Goal: Task Accomplishment & Management: Manage account settings

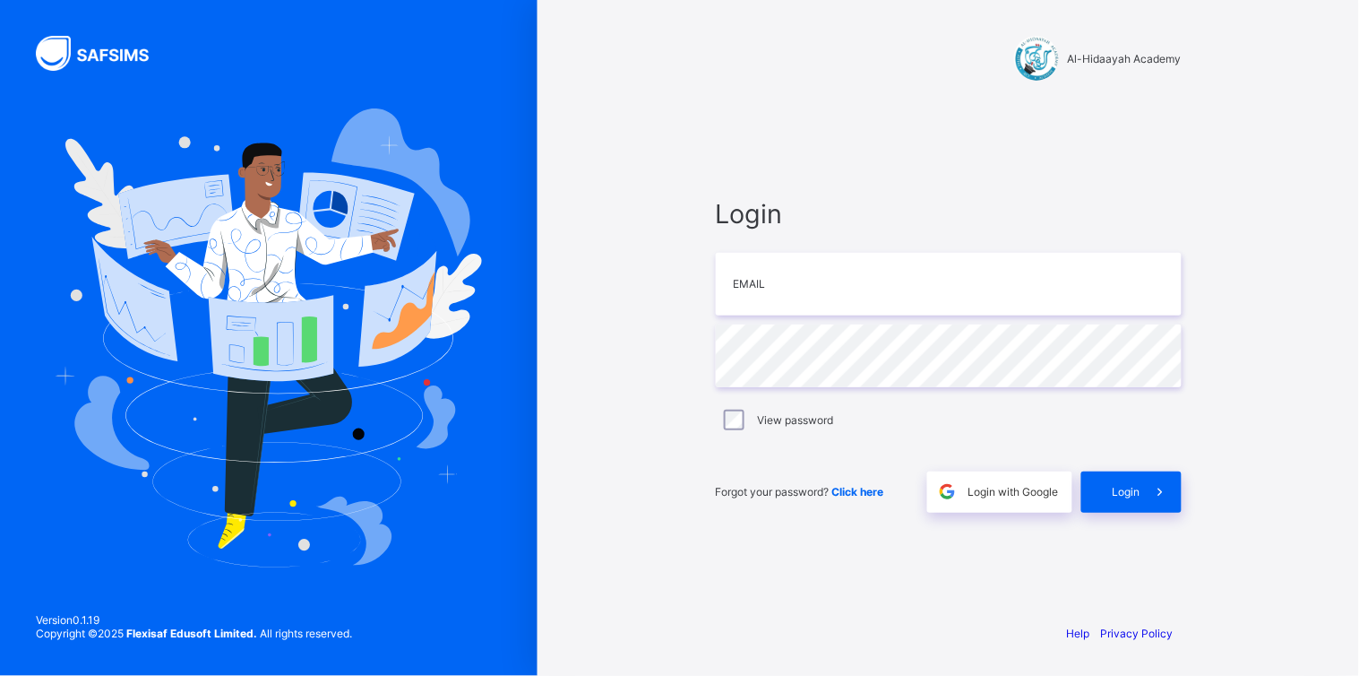
type input "**********"
click at [1114, 491] on span "Login" at bounding box center [1127, 491] width 28 height 13
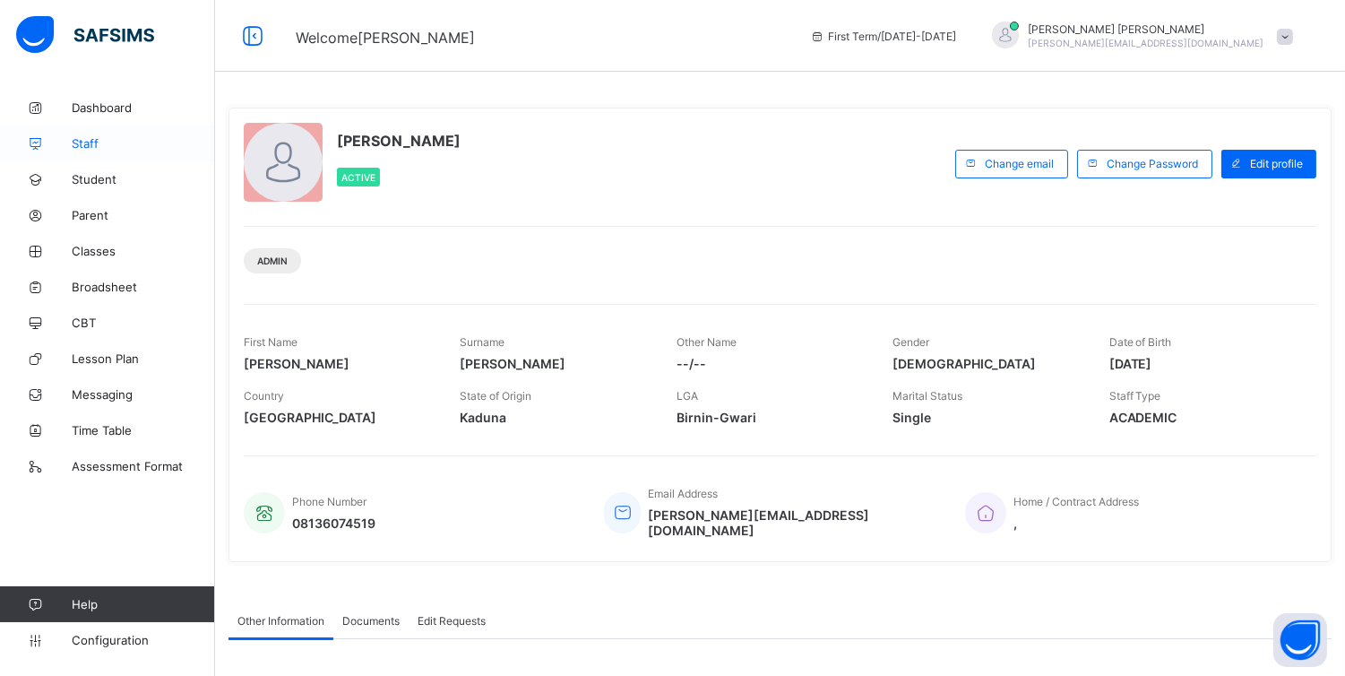
click at [96, 138] on span "Staff" at bounding box center [143, 143] width 143 height 14
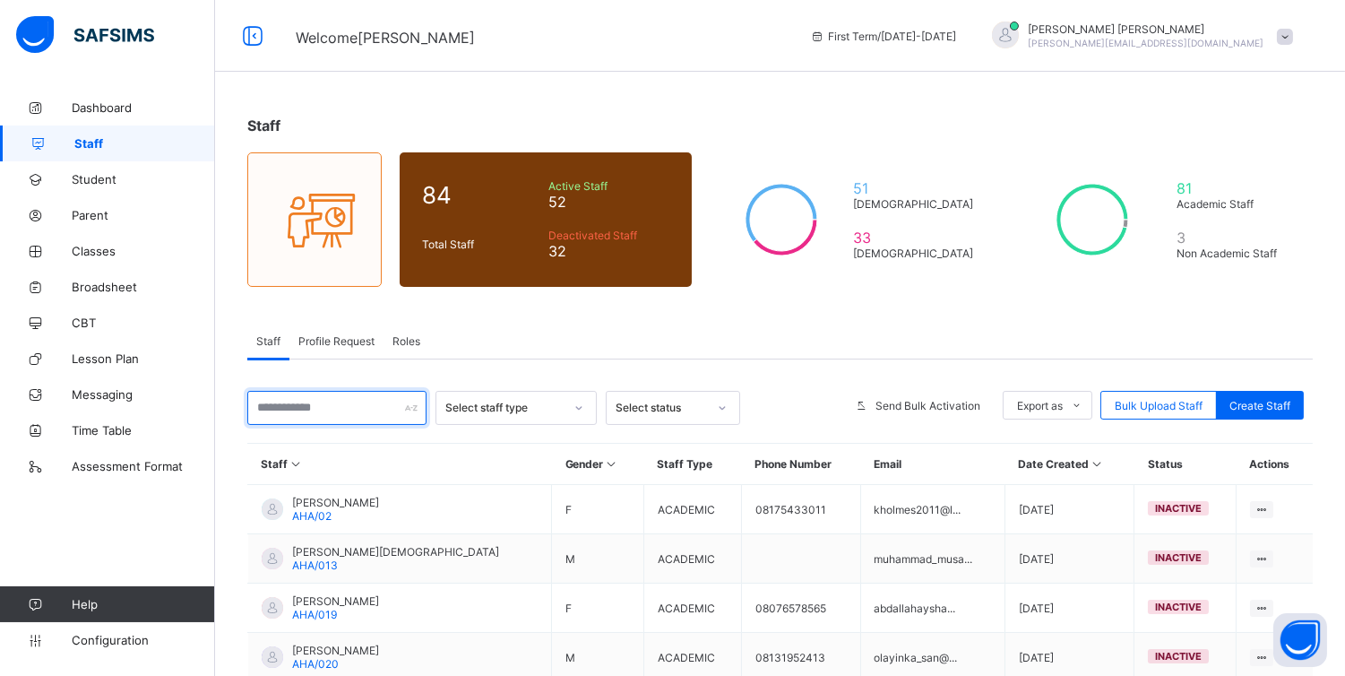
click at [361, 409] on input "text" at bounding box center [336, 408] width 179 height 34
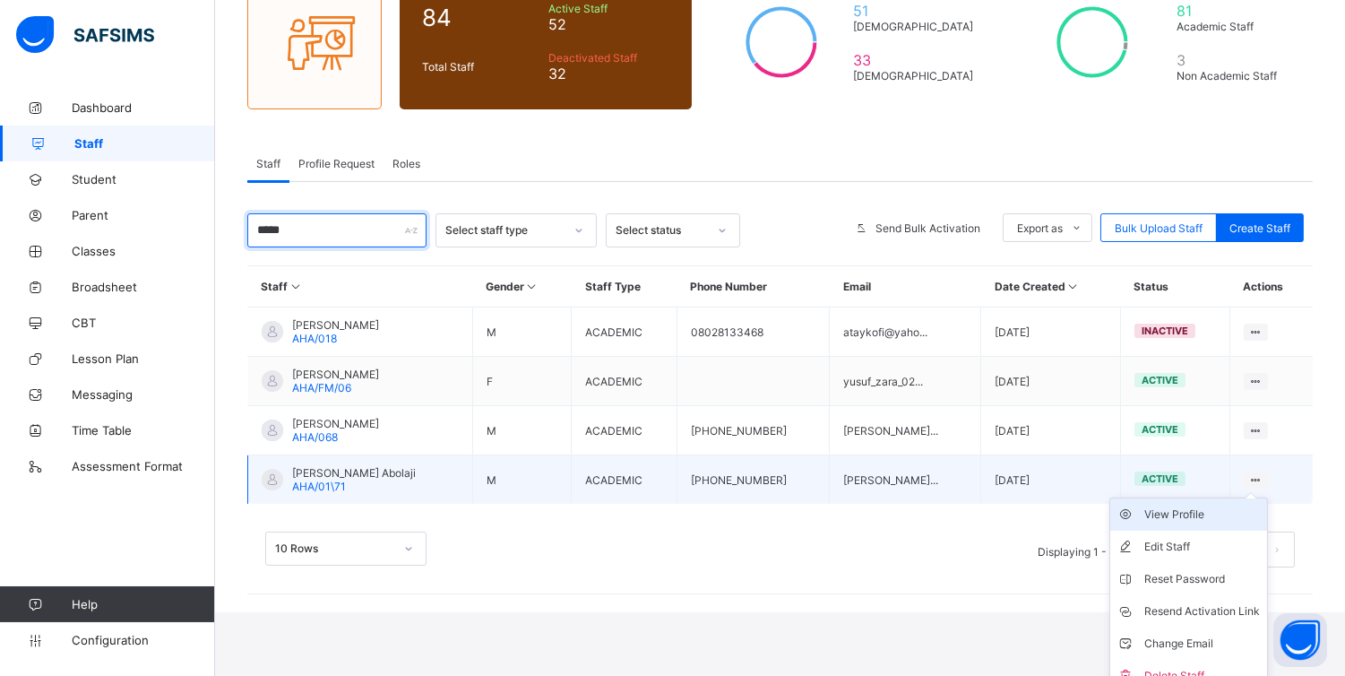
scroll to position [192, 0]
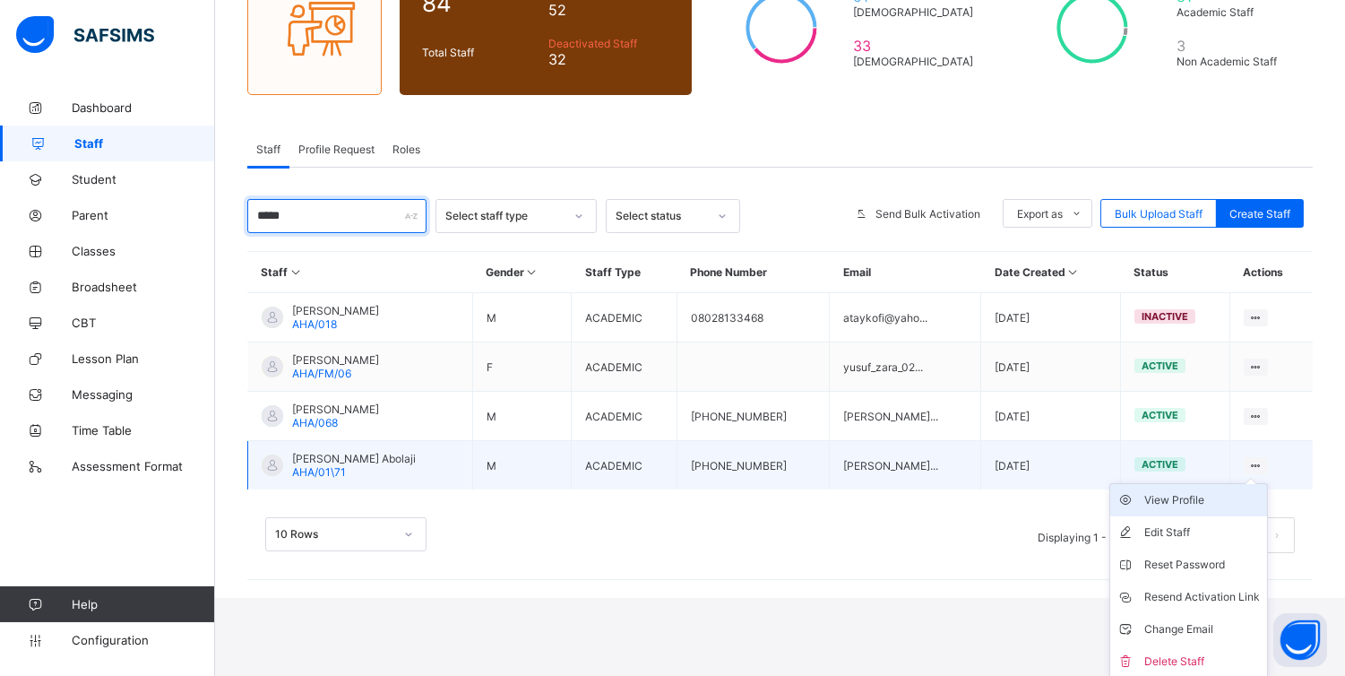
type input "*****"
click at [1217, 494] on div "View Profile" at bounding box center [1202, 500] width 116 height 18
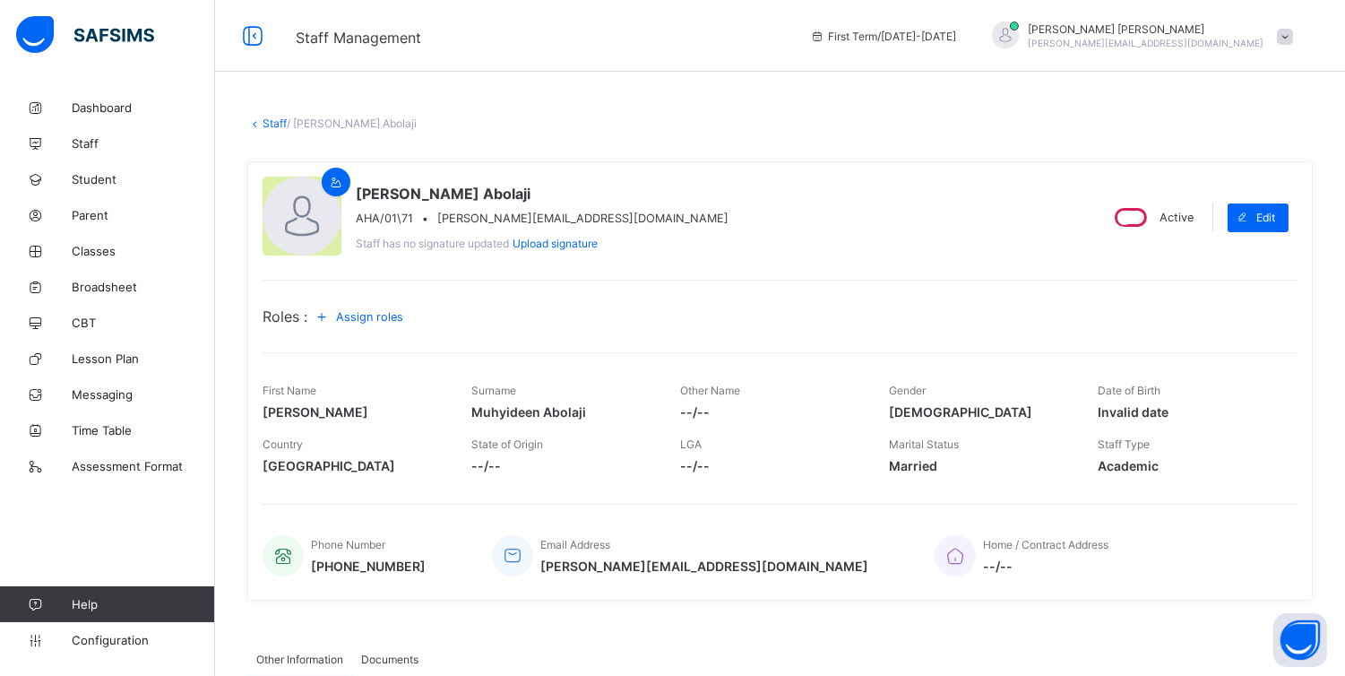
click at [379, 315] on span "Assign roles" at bounding box center [369, 316] width 67 height 13
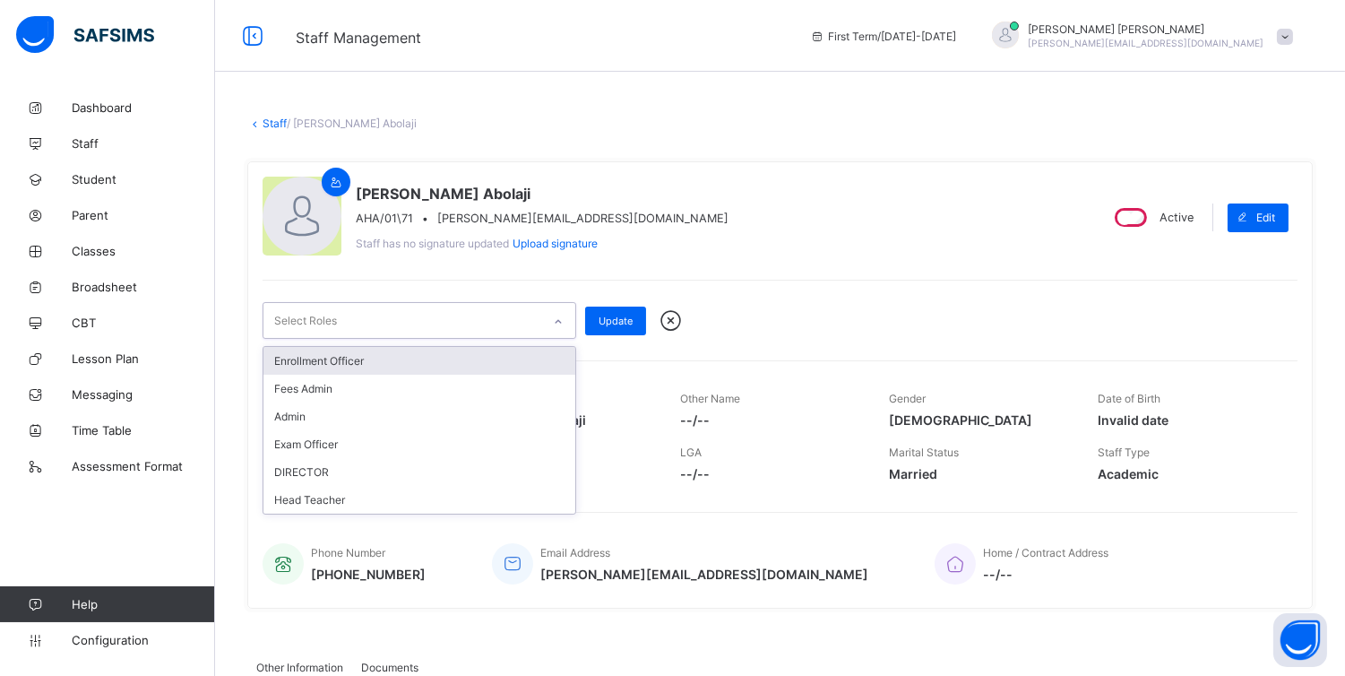
click at [560, 323] on icon at bounding box center [558, 322] width 11 height 18
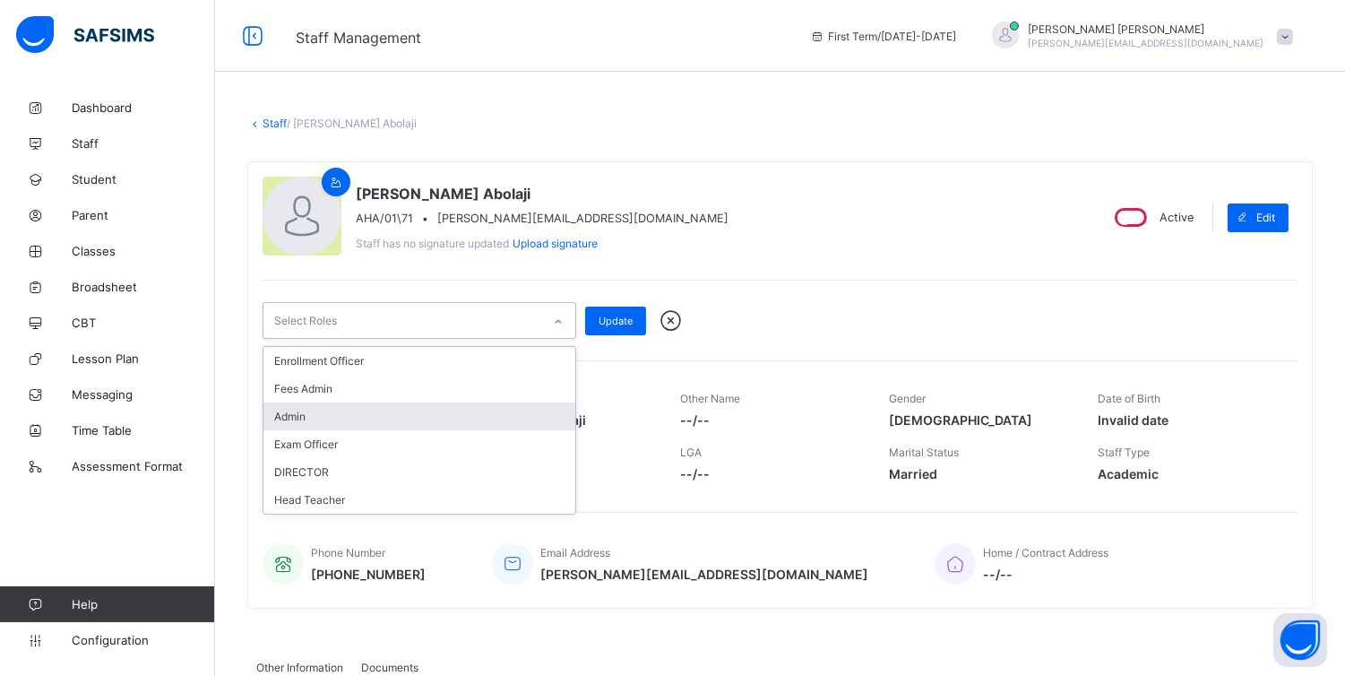
click at [425, 404] on div "Admin" at bounding box center [419, 416] width 312 height 28
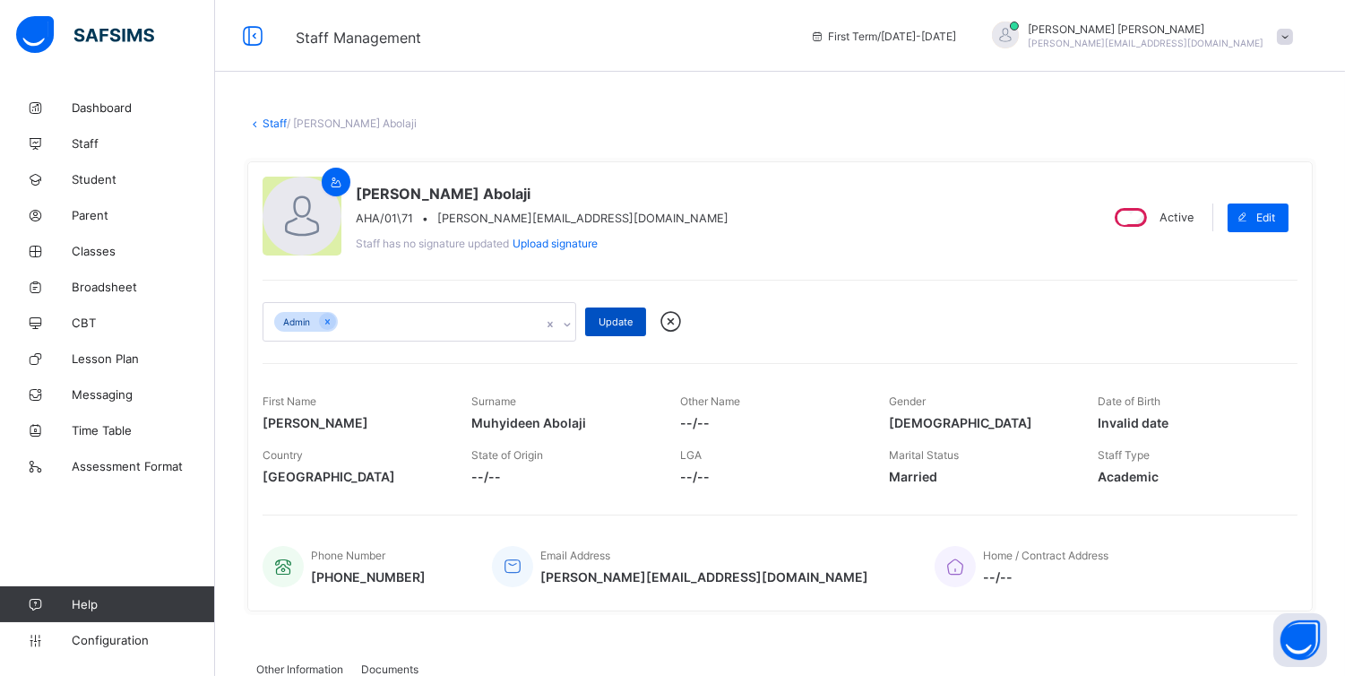
click at [606, 317] on span "Update" at bounding box center [615, 321] width 34 height 13
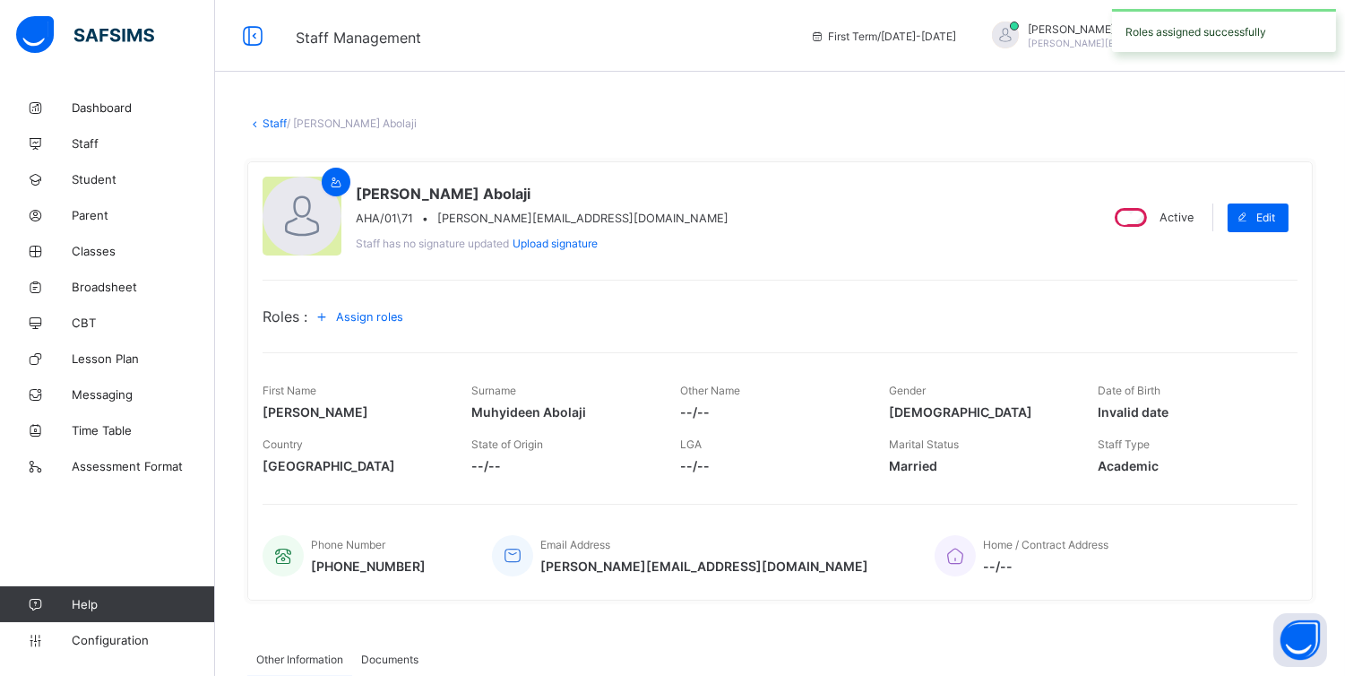
click at [327, 316] on icon at bounding box center [322, 316] width 20 height 18
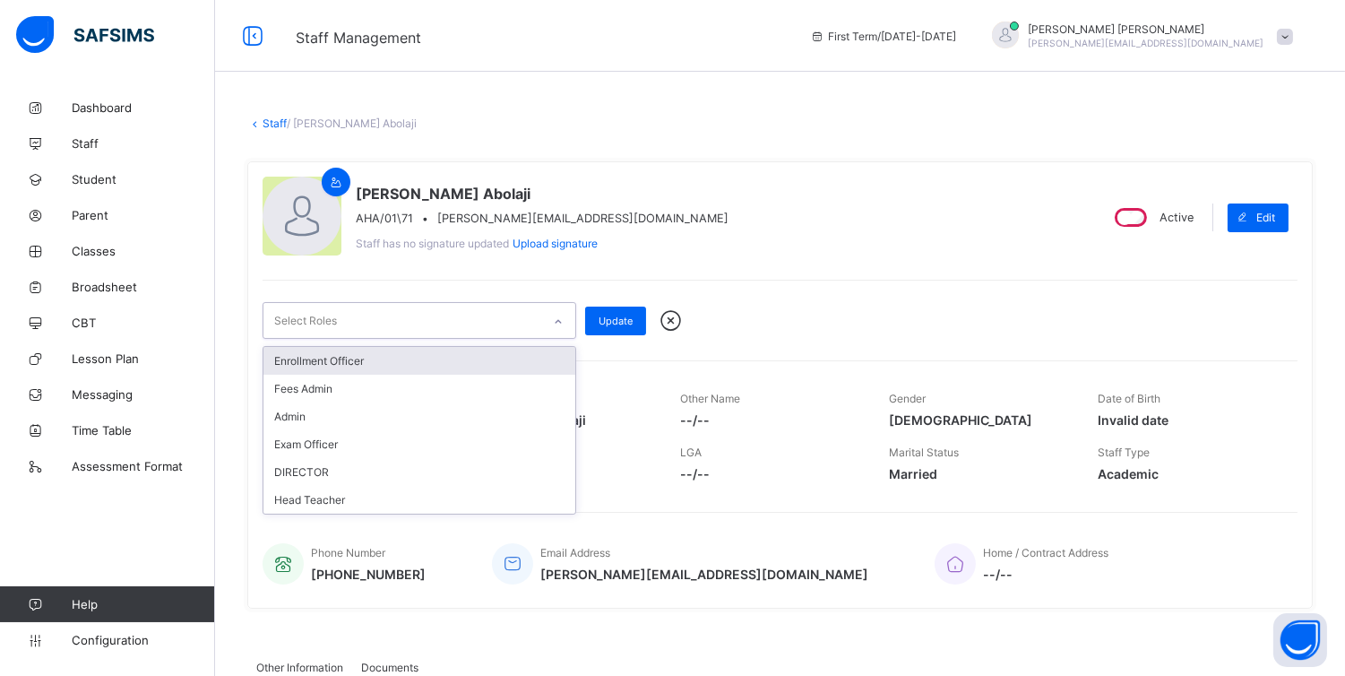
click at [473, 317] on div "Select Roles" at bounding box center [402, 320] width 278 height 35
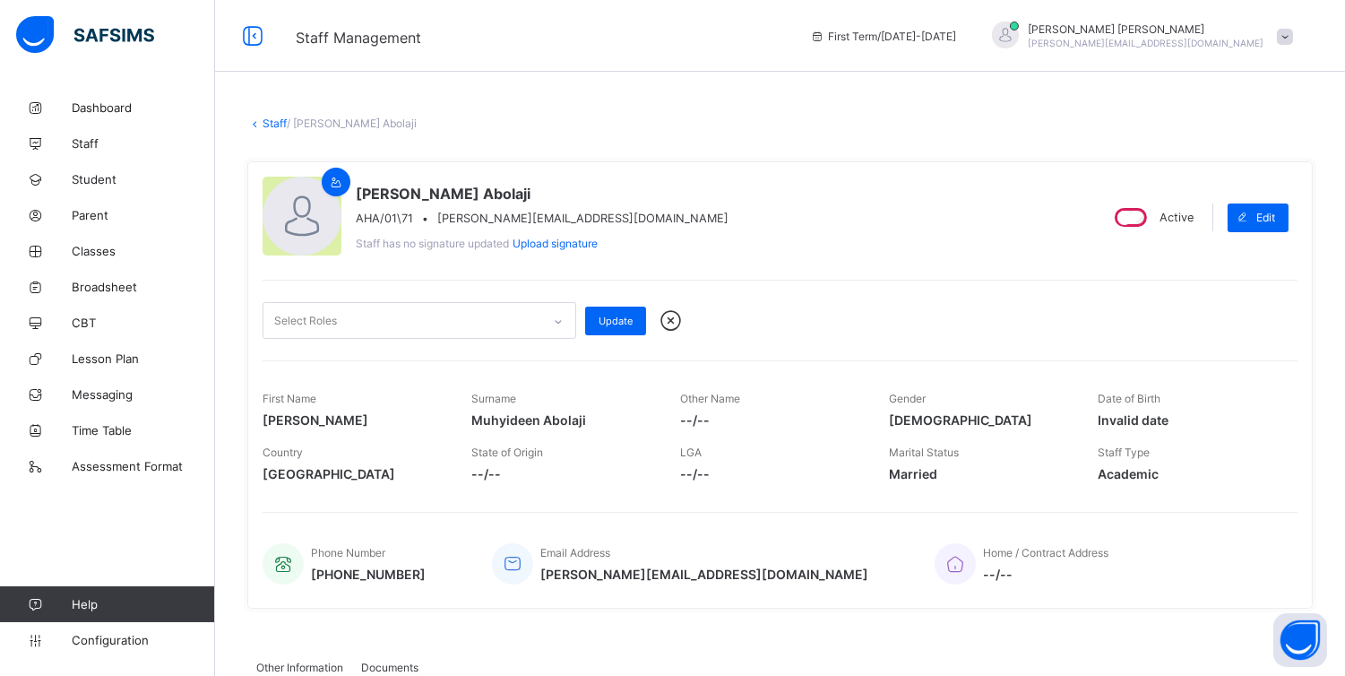
click at [847, 240] on div "Yusuf Muhyideen Abolaji AHA/01\71 • yusuf@alhidaayahacademy.sch.ng Staff has no…" at bounding box center [673, 218] width 821 height 82
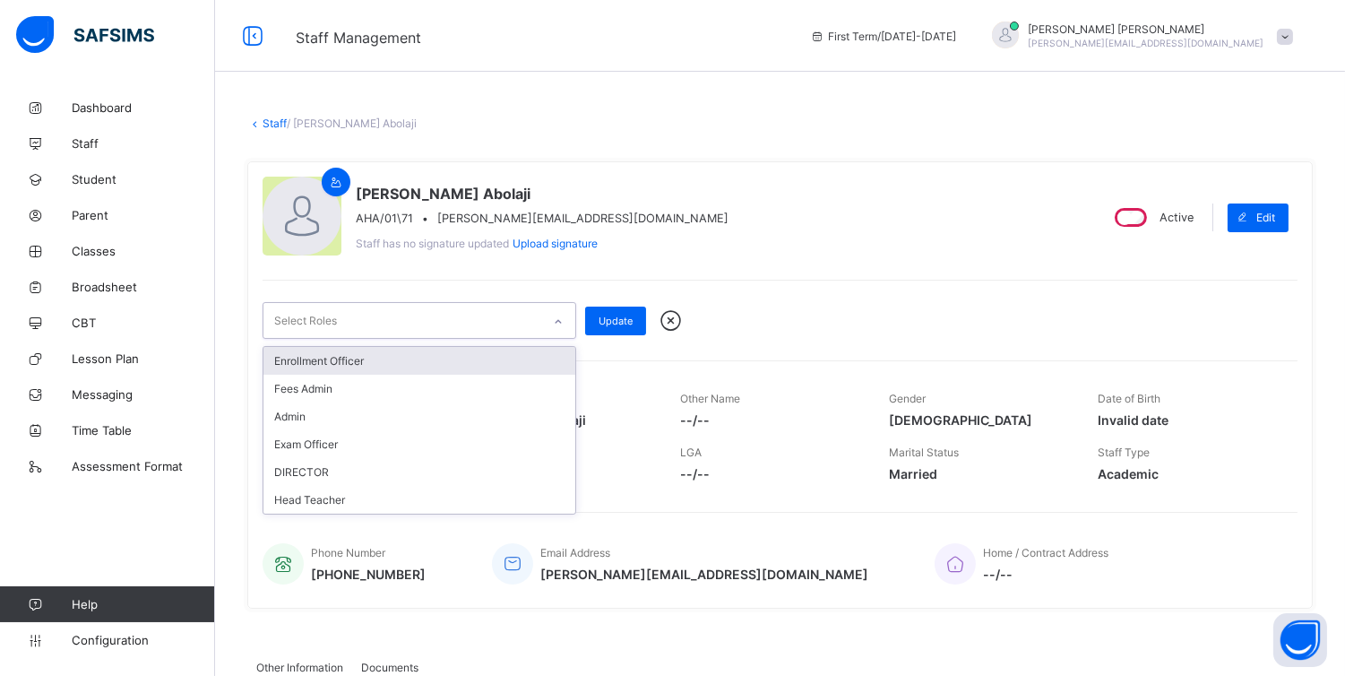
click at [547, 320] on div at bounding box center [558, 321] width 30 height 29
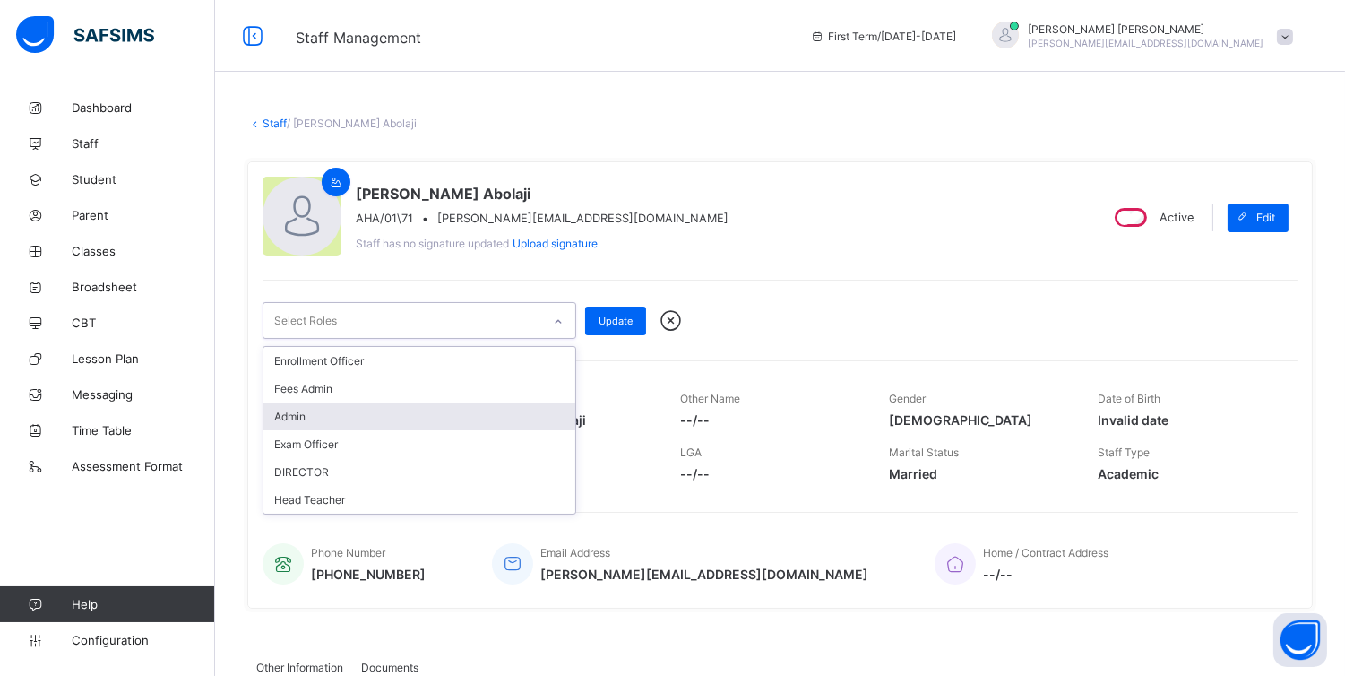
click at [468, 416] on div "Admin" at bounding box center [419, 416] width 312 height 28
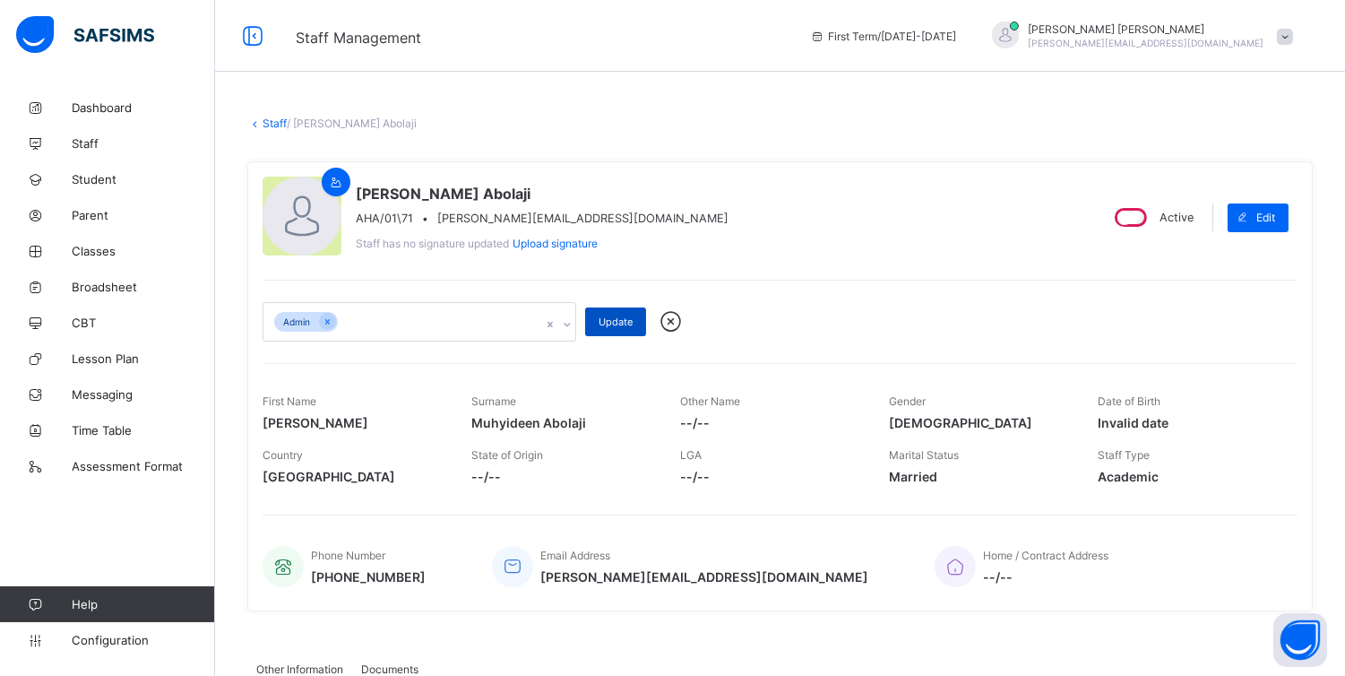
click at [623, 319] on span "Update" at bounding box center [615, 321] width 34 height 13
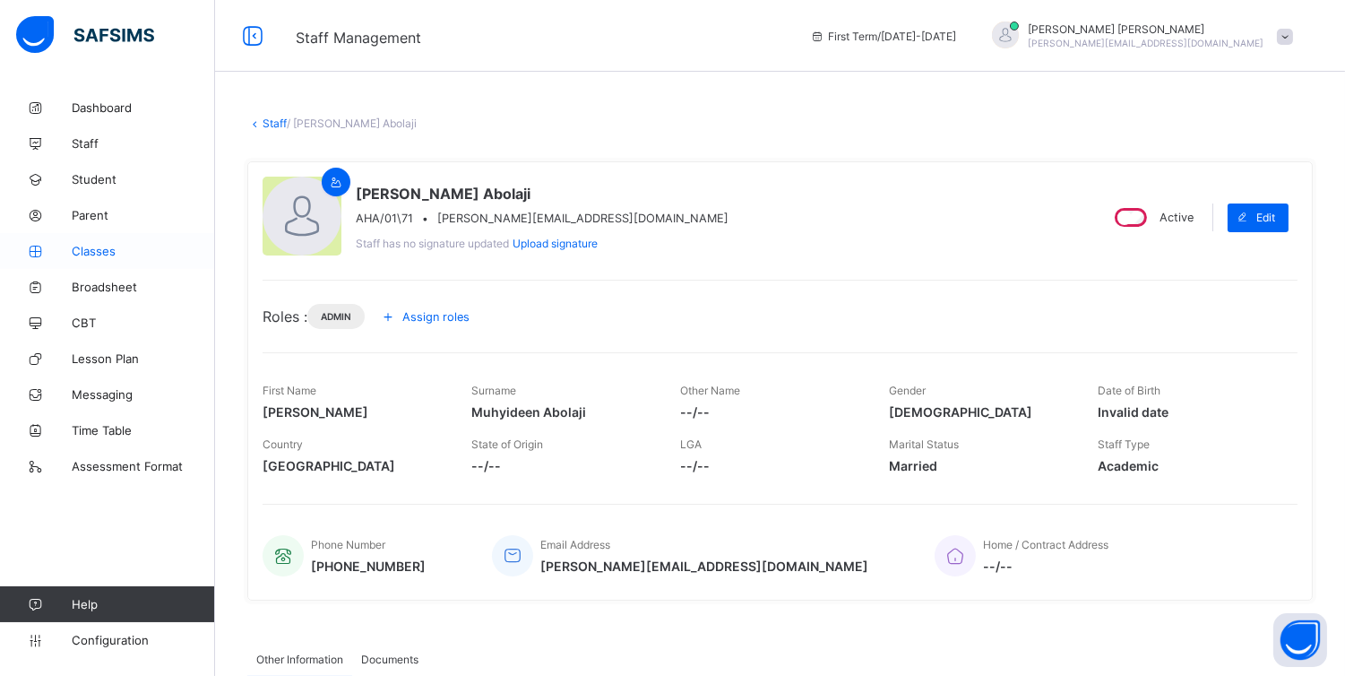
click at [104, 253] on span "Classes" at bounding box center [143, 251] width 143 height 14
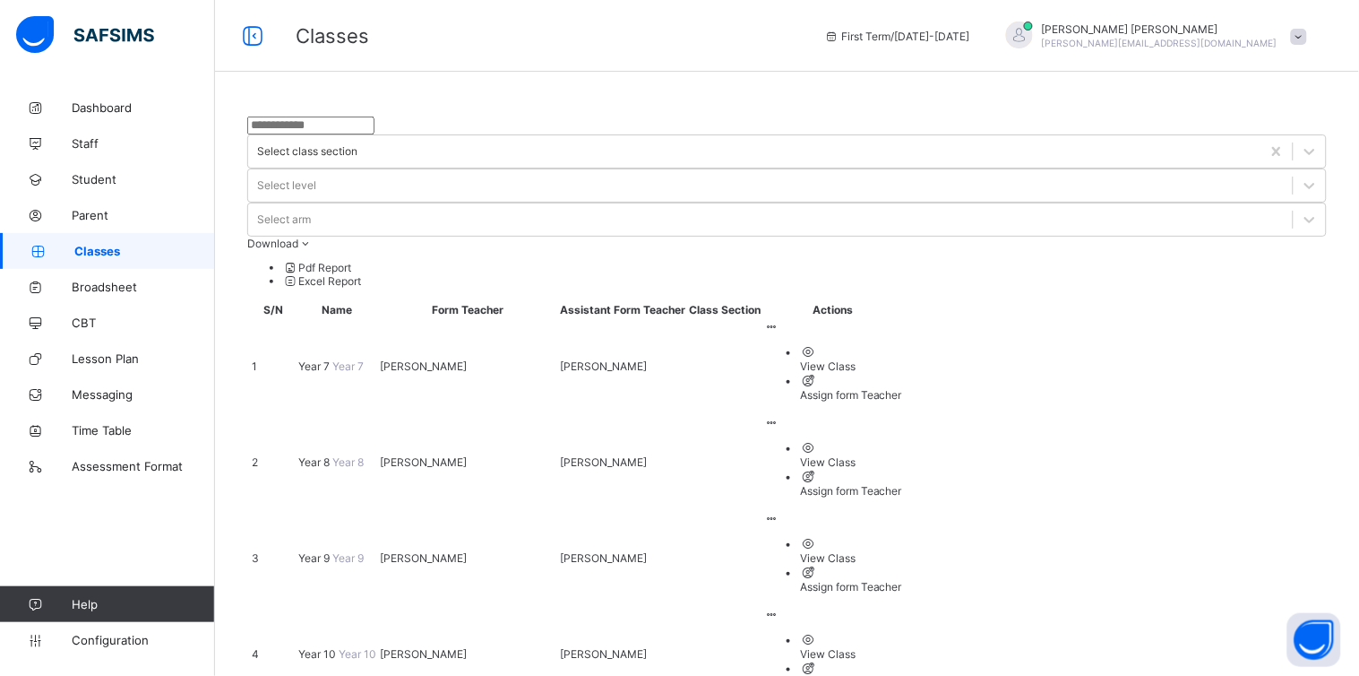
click at [323, 359] on span "Year 7" at bounding box center [315, 365] width 34 height 13
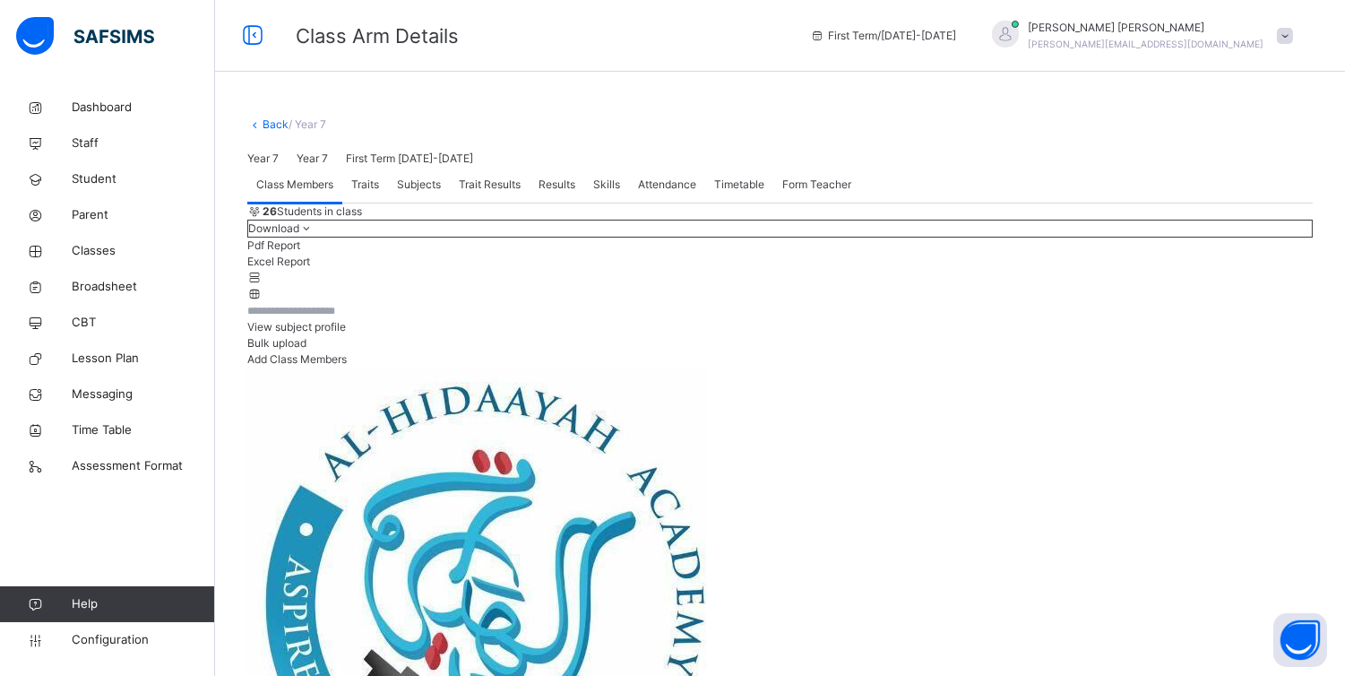
click at [549, 193] on span "Results" at bounding box center [556, 185] width 37 height 16
click at [362, 202] on div "Traits" at bounding box center [365, 185] width 46 height 36
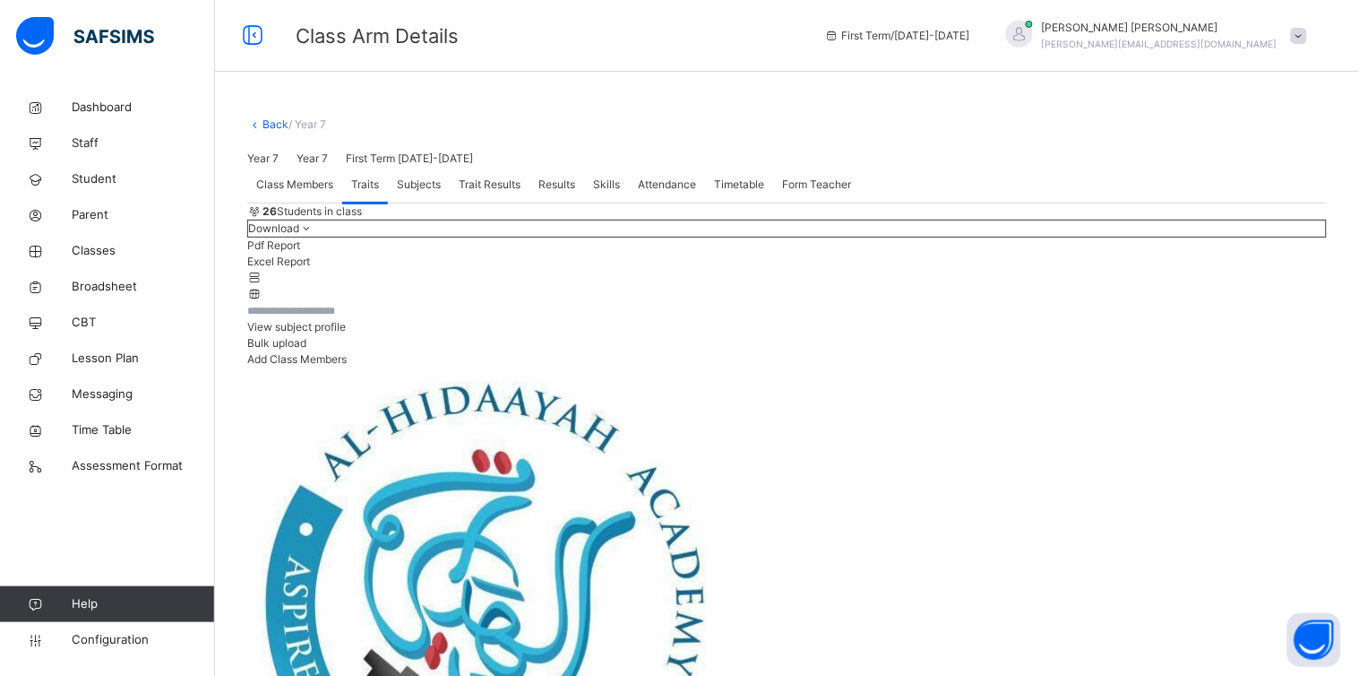
click at [297, 193] on span "Class Members" at bounding box center [294, 185] width 77 height 16
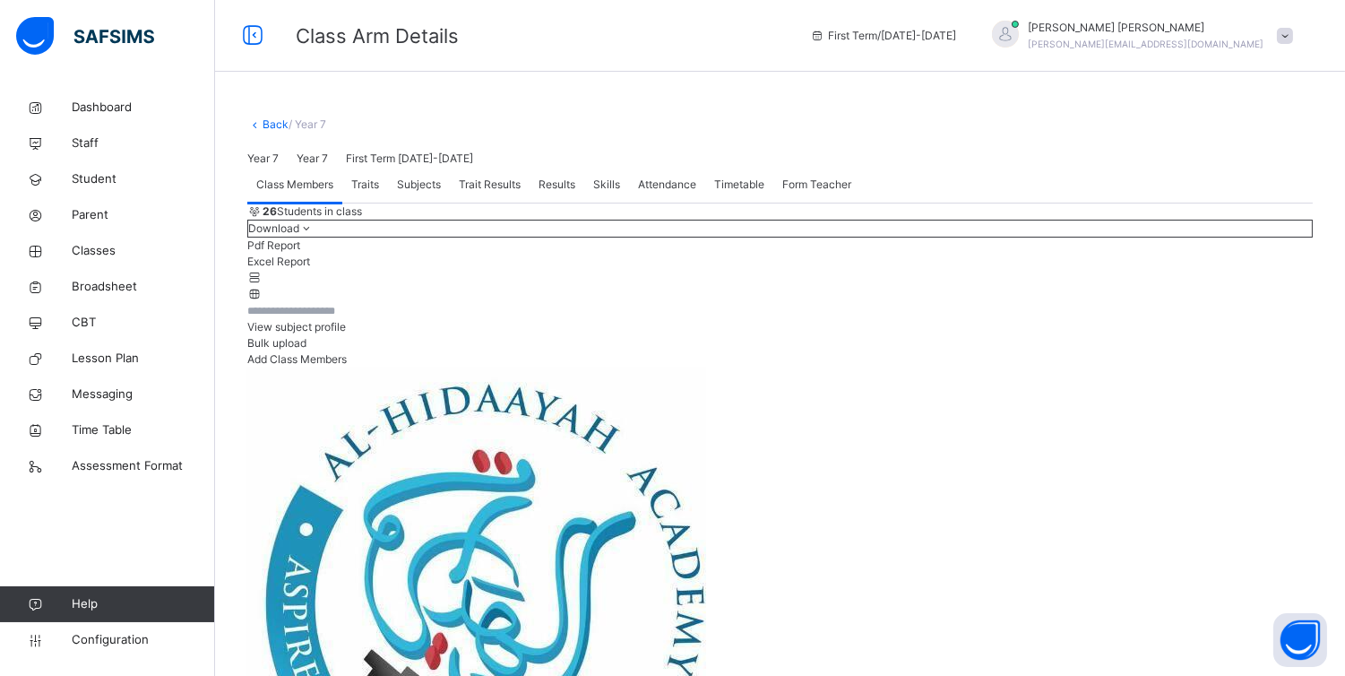
click at [998, 335] on div "View subject profile" at bounding box center [779, 327] width 1065 height 16
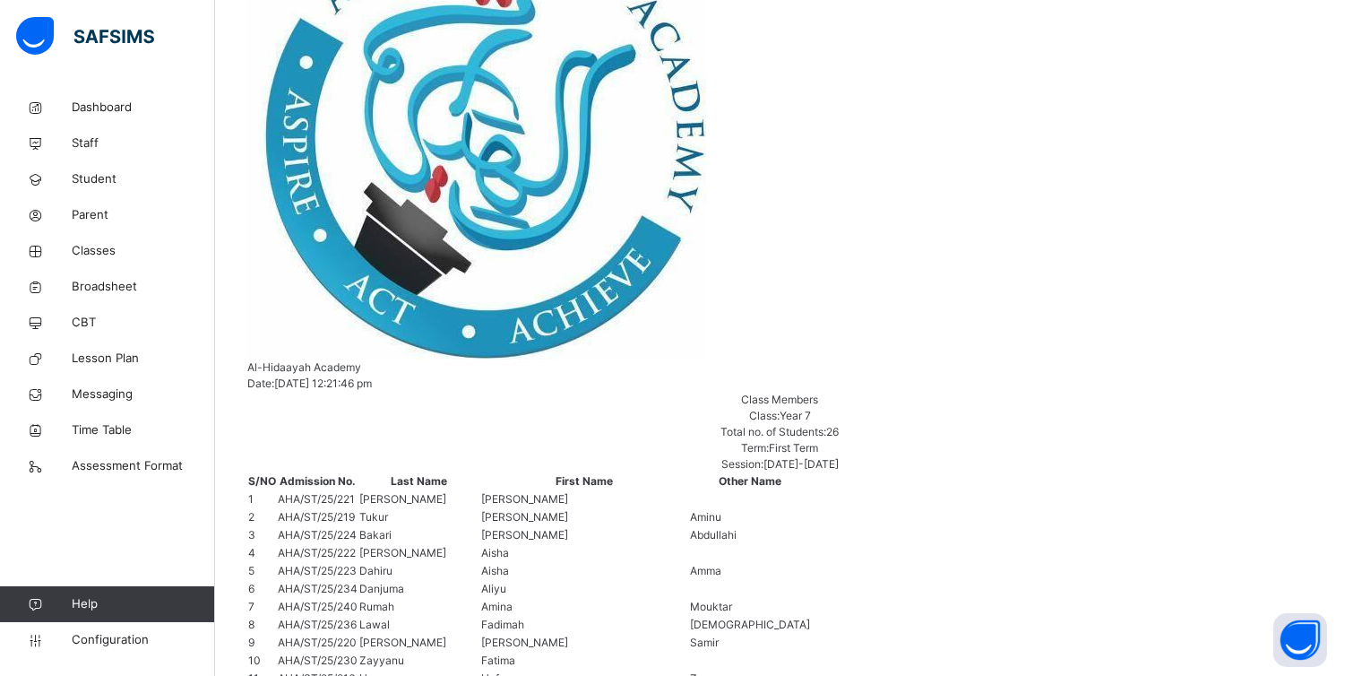
scroll to position [4, 575]
